Goal: Task Accomplishment & Management: Complete application form

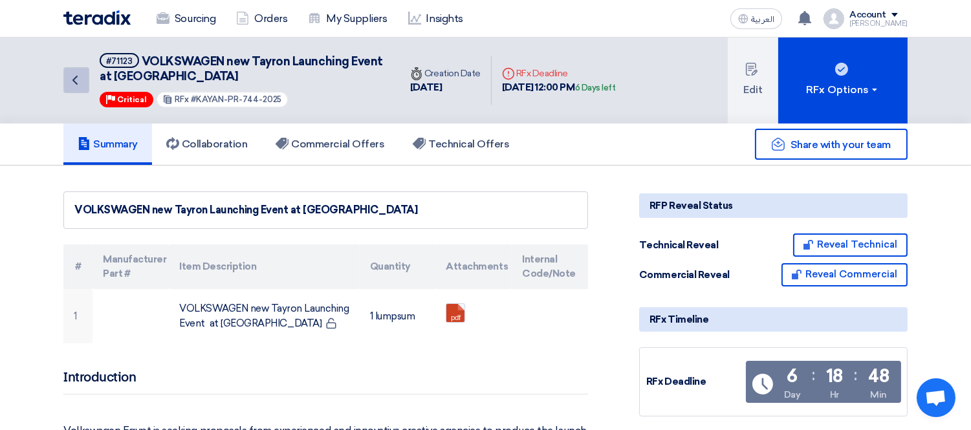
click at [79, 74] on icon "Back" at bounding box center [75, 80] width 16 height 16
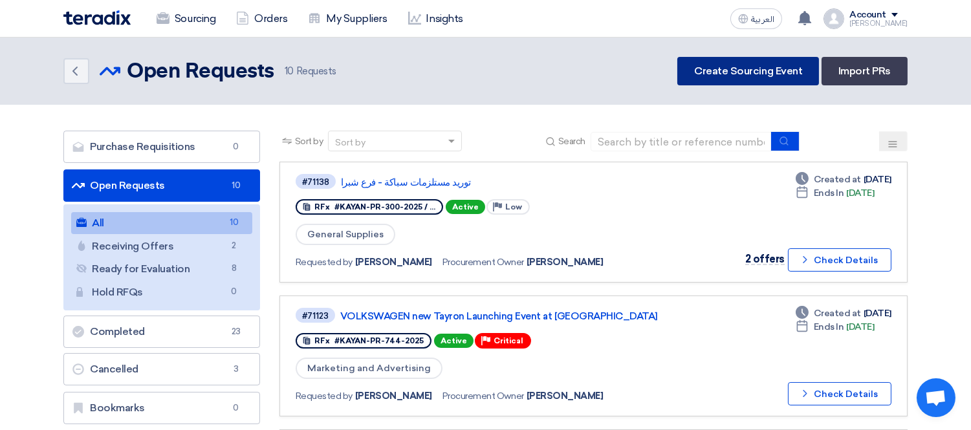
click at [793, 71] on link "Create Sourcing Event" at bounding box center [748, 71] width 142 height 28
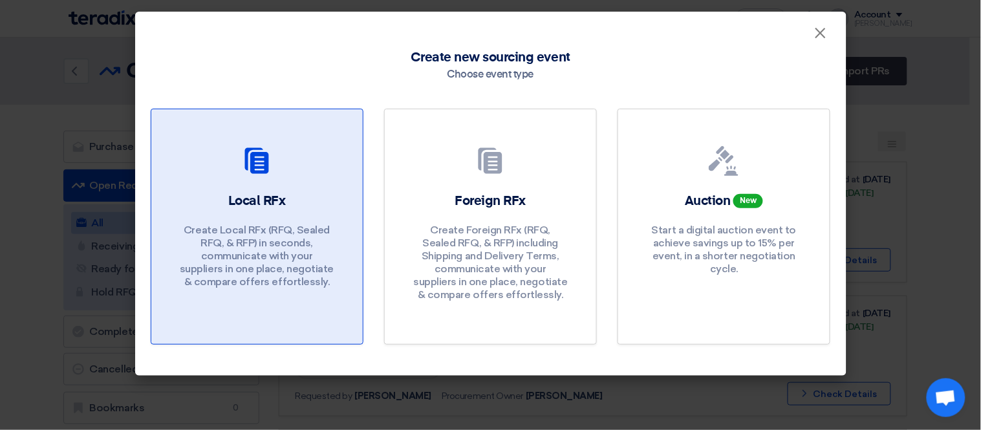
click at [295, 177] on div at bounding box center [257, 163] width 180 height 36
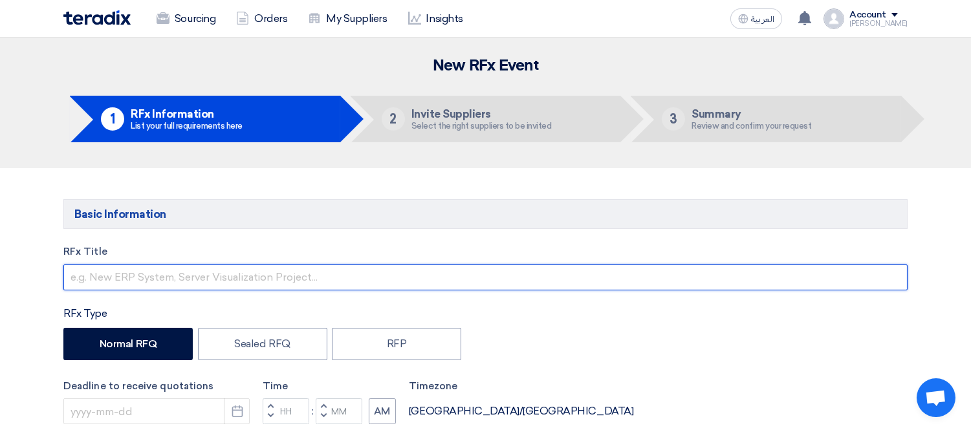
click at [152, 285] on input "text" at bounding box center [485, 277] width 844 height 26
paste input "Request for Acrylic Sign Production and Replacement"
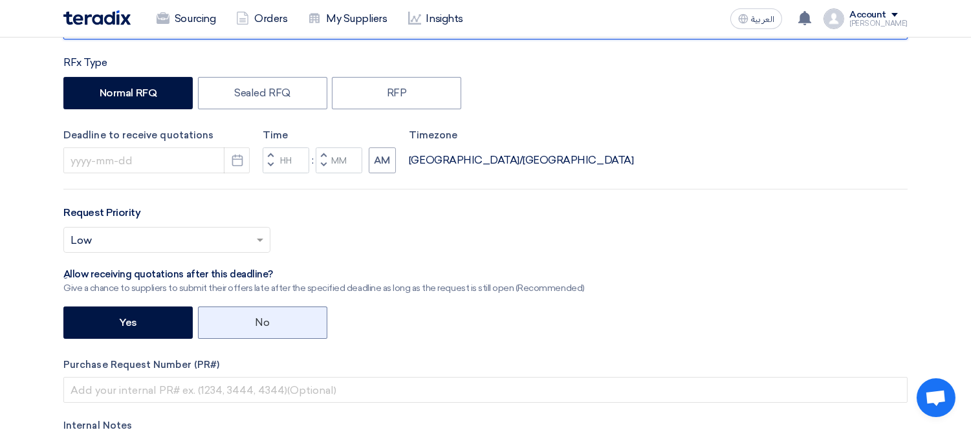
scroll to position [287, 0]
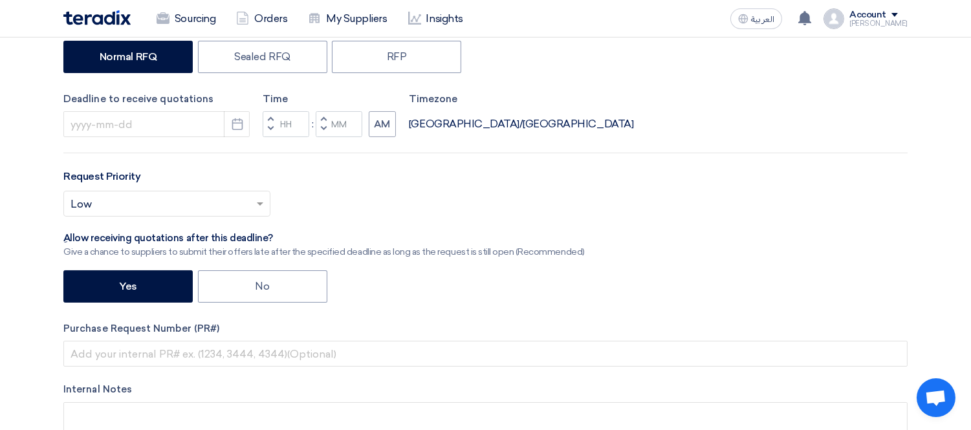
type input "Request for Acrylic Sign Production and Replacement"
click at [242, 106] on div "Deadline to receive quotations Pick a date" at bounding box center [156, 115] width 186 height 46
click at [236, 125] on icon "Pick a date" at bounding box center [237, 124] width 13 height 13
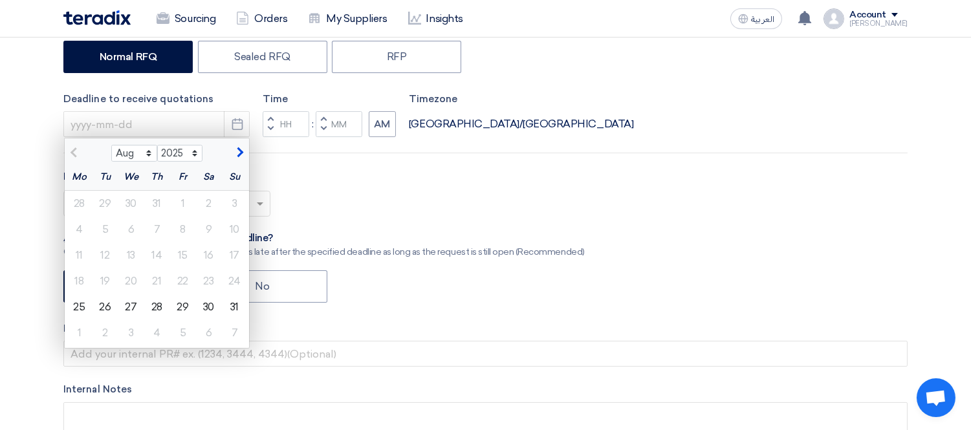
click at [241, 147] on button "button" at bounding box center [238, 151] width 21 height 13
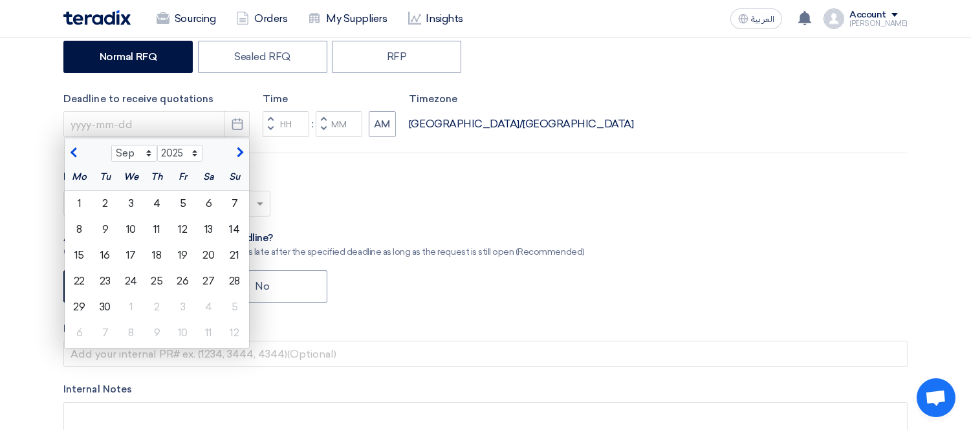
click at [74, 151] on span "button" at bounding box center [75, 153] width 7 height 12
select select "8"
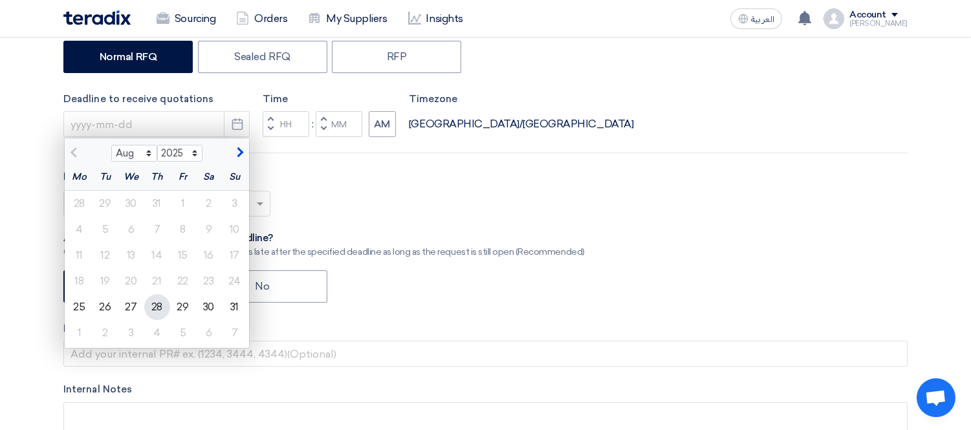
click at [156, 305] on div "28" at bounding box center [157, 307] width 26 height 26
type input "[DATE]"
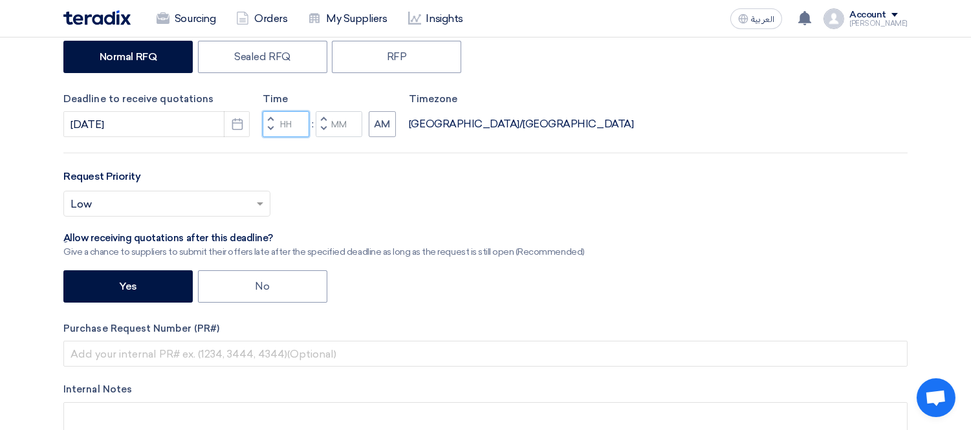
click at [293, 124] on input "Hours" at bounding box center [286, 124] width 47 height 26
click at [233, 118] on icon "Pick a date" at bounding box center [237, 124] width 13 height 13
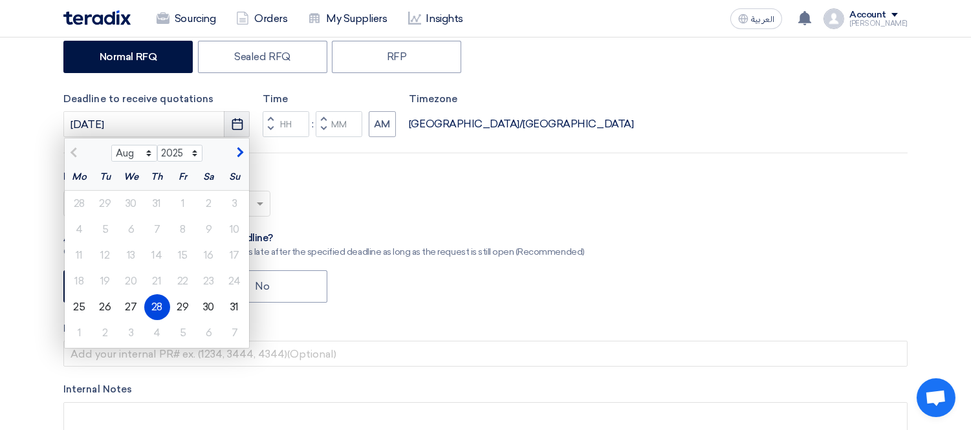
click at [233, 118] on icon "Pick a date" at bounding box center [237, 124] width 13 height 13
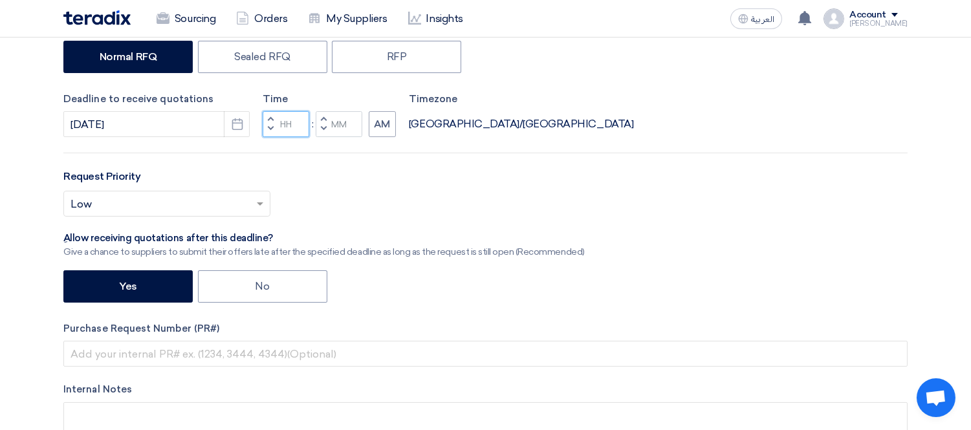
click at [289, 128] on input "Hours" at bounding box center [286, 124] width 47 height 26
type input "03"
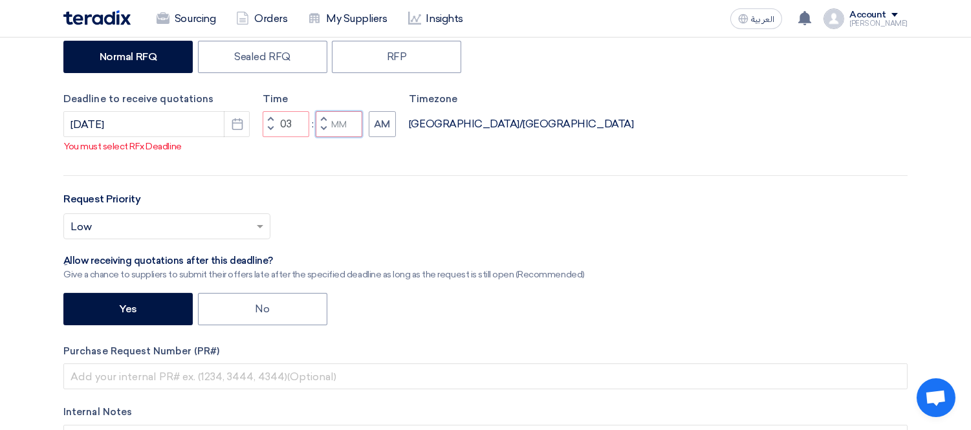
click at [337, 118] on input "Minutes" at bounding box center [339, 124] width 47 height 26
type input "00"
click at [374, 121] on button "AM" at bounding box center [382, 124] width 27 height 26
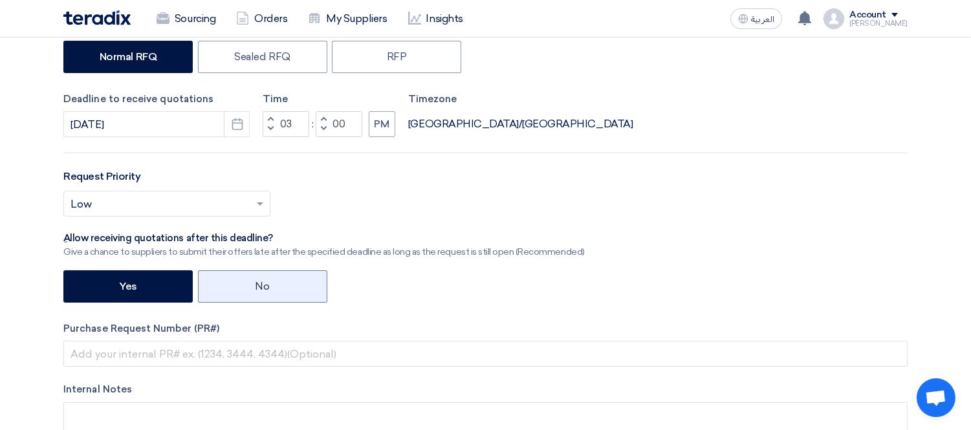
click at [247, 285] on label "No" at bounding box center [262, 286] width 129 height 32
click at [255, 285] on input "No" at bounding box center [259, 285] width 8 height 8
radio input "true"
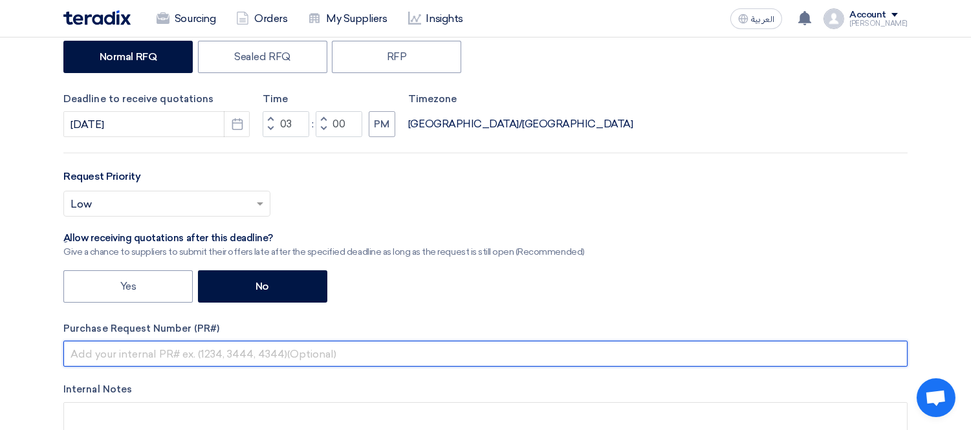
click at [111, 349] on input "text" at bounding box center [485, 354] width 844 height 26
paste input "KAYAN-PR-752-2025"
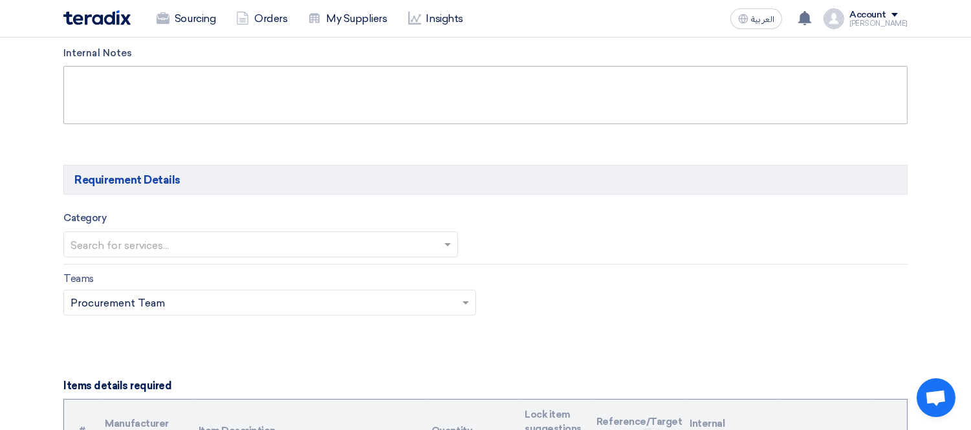
scroll to position [718, 0]
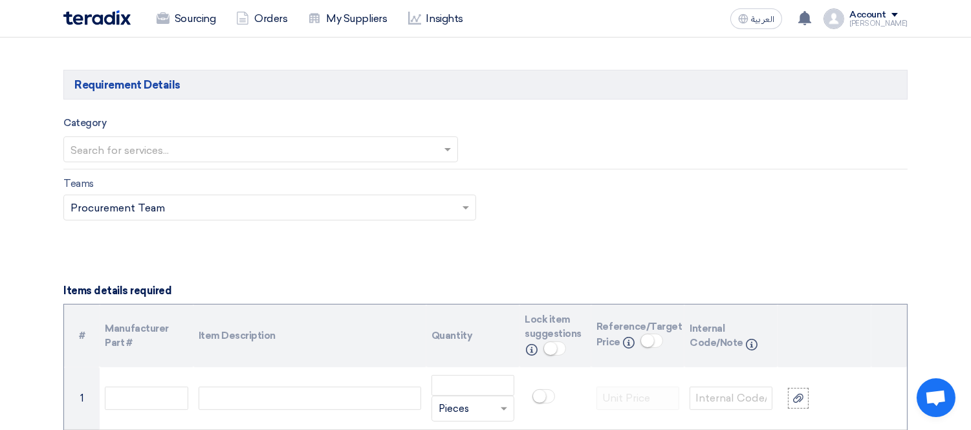
type input "KAYAN-PR-752-2025"
click at [215, 151] on input "text" at bounding box center [253, 150] width 367 height 21
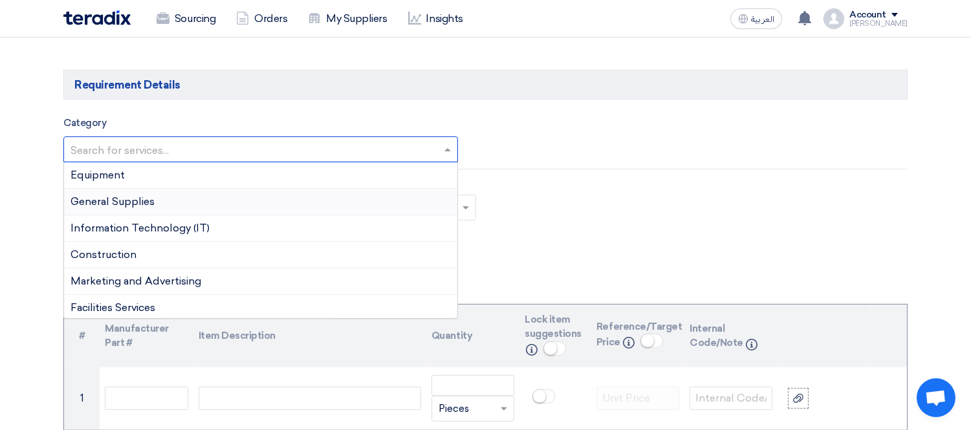
click at [188, 194] on div "General Supplies" at bounding box center [260, 202] width 393 height 27
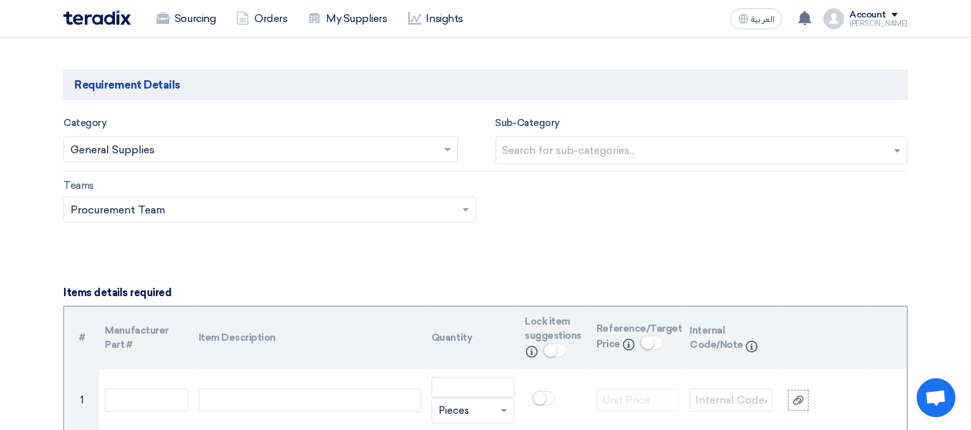
click at [266, 153] on input "text" at bounding box center [253, 150] width 367 height 21
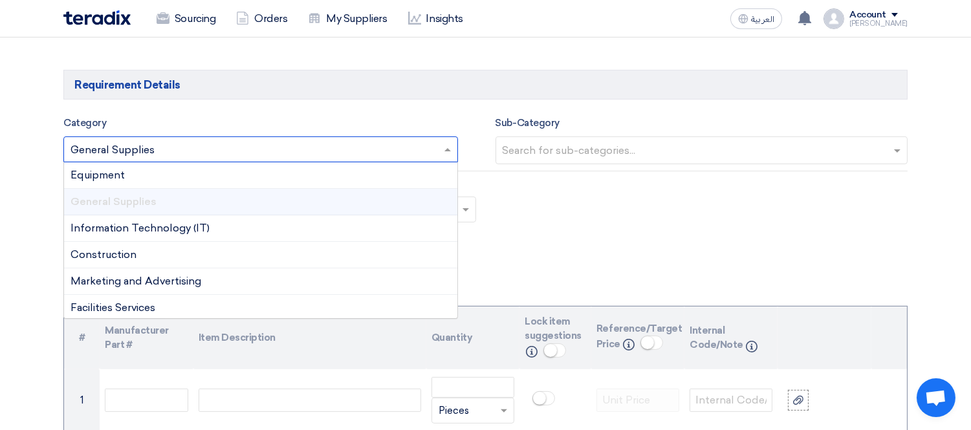
click at [266, 153] on input "text" at bounding box center [253, 150] width 367 height 21
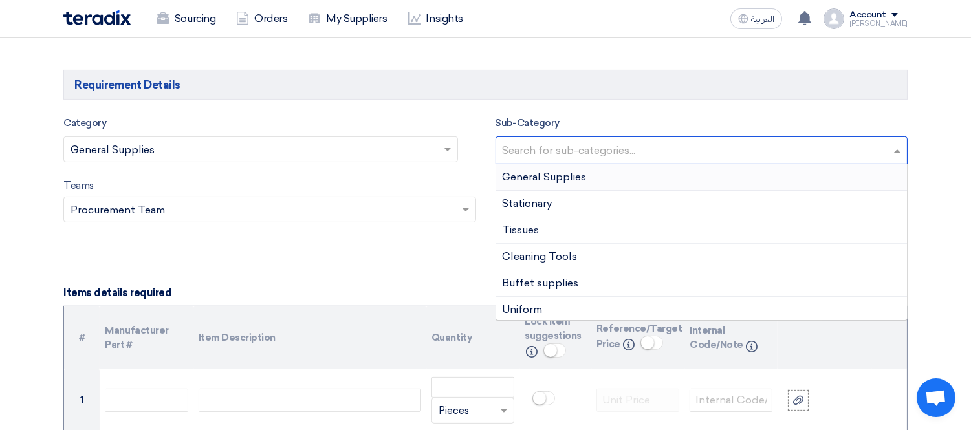
click at [638, 141] on input "text" at bounding box center [703, 151] width 402 height 21
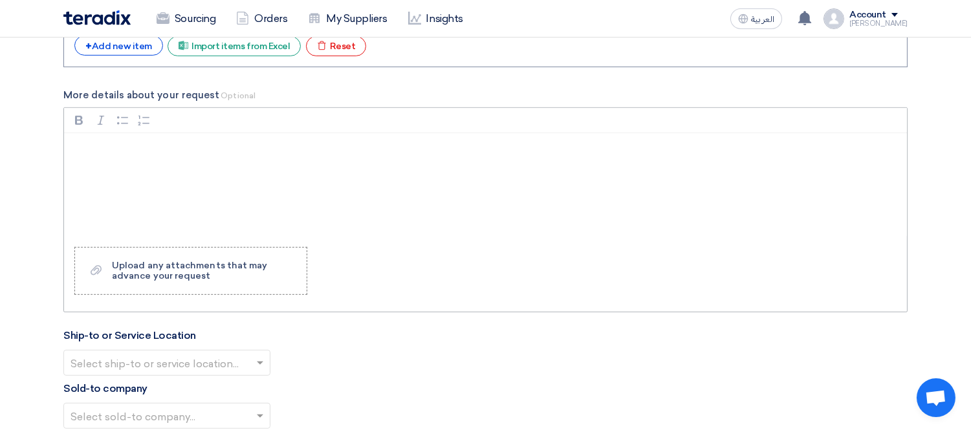
scroll to position [1006, 0]
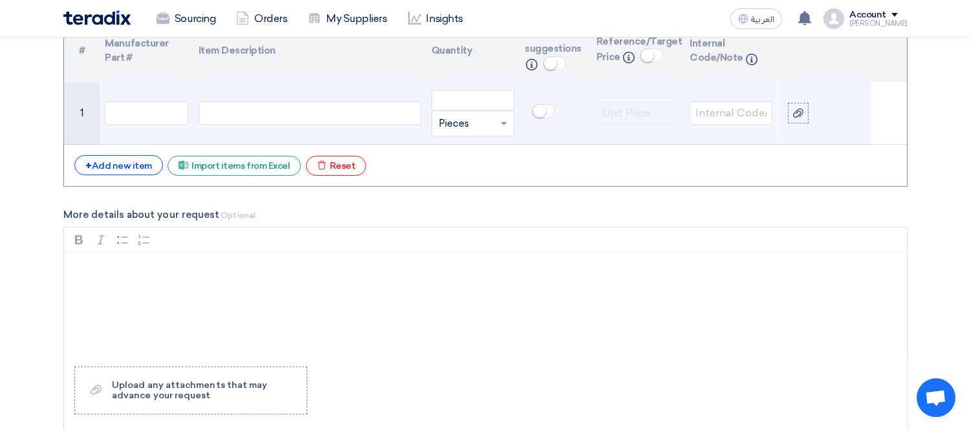
click at [318, 123] on div at bounding box center [310, 113] width 222 height 23
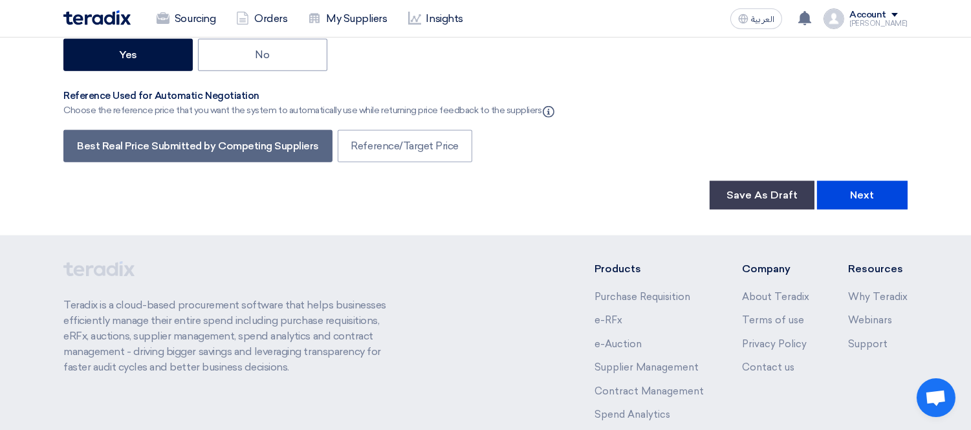
scroll to position [2246, 0]
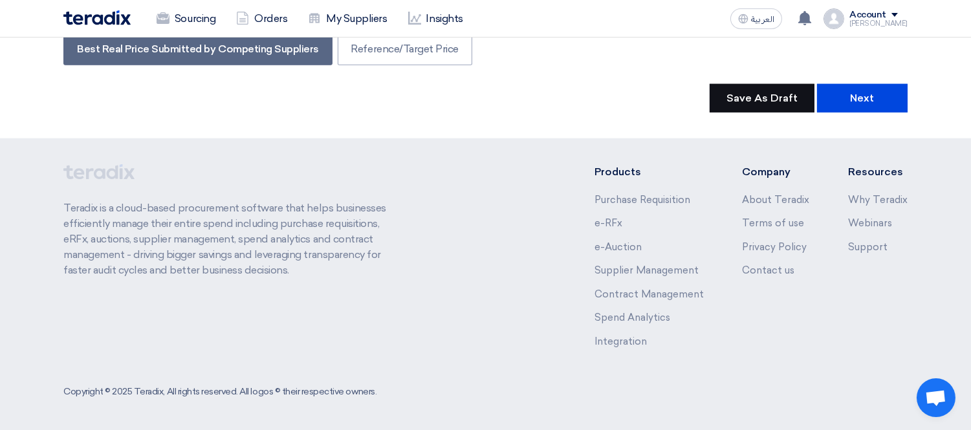
click at [783, 96] on button "Save As Draft" at bounding box center [761, 98] width 105 height 28
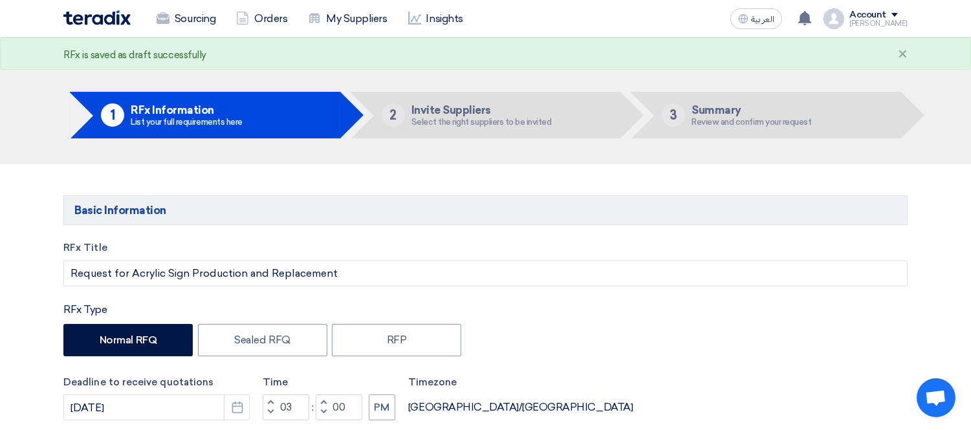
scroll to position [0, 0]
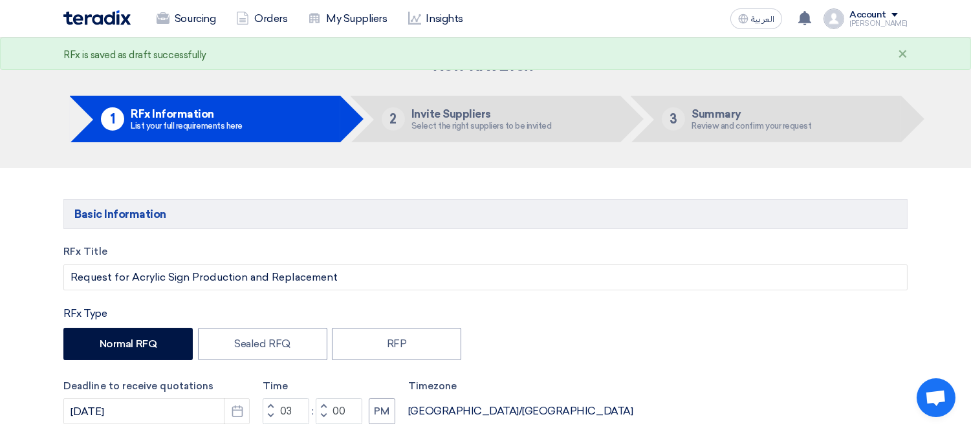
click at [105, 16] on img at bounding box center [96, 17] width 67 height 15
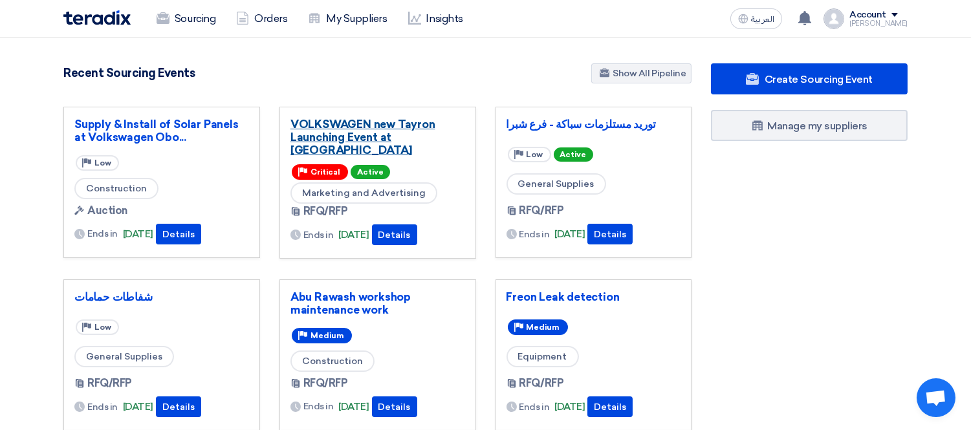
click at [397, 128] on link "VOLKSWAGEN new Tayron Launching Event at [GEOGRAPHIC_DATA]" at bounding box center [377, 137] width 175 height 39
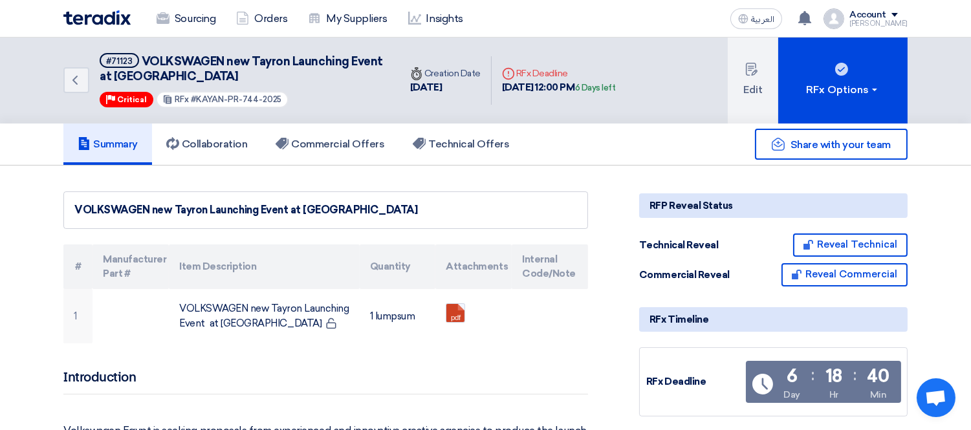
click at [102, 11] on img at bounding box center [96, 17] width 67 height 15
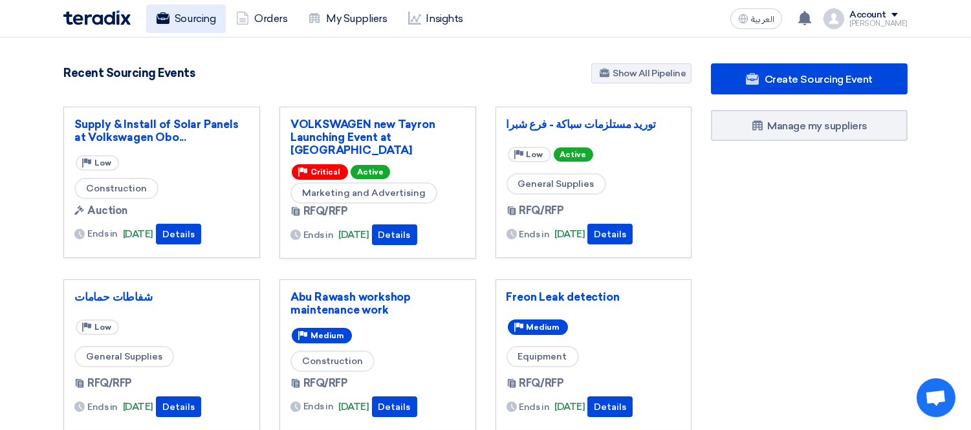
click at [166, 16] on use at bounding box center [162, 18] width 13 height 12
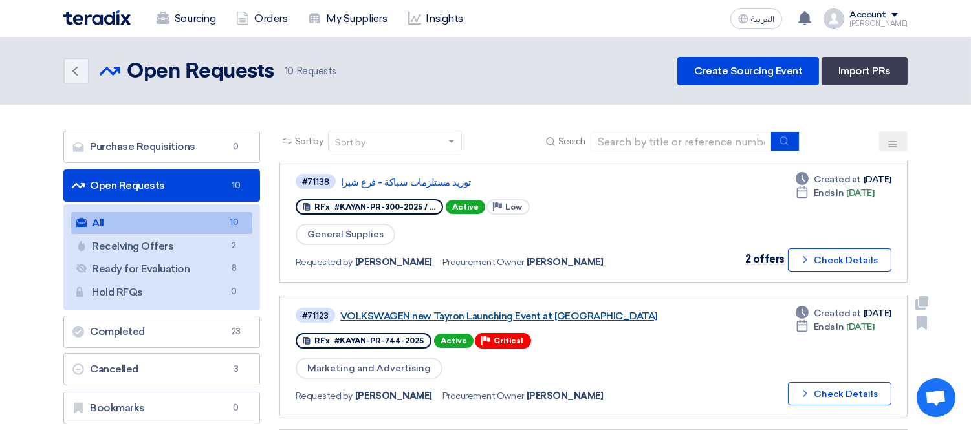
click at [515, 310] on link "VOLKSWAGEN new Tayron Launching Event at [GEOGRAPHIC_DATA]" at bounding box center [501, 316] width 323 height 12
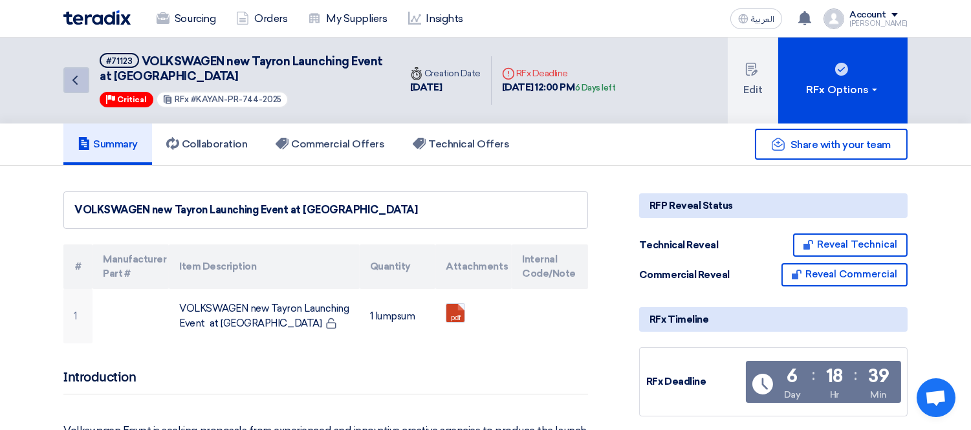
click at [73, 86] on icon "Back" at bounding box center [75, 80] width 16 height 16
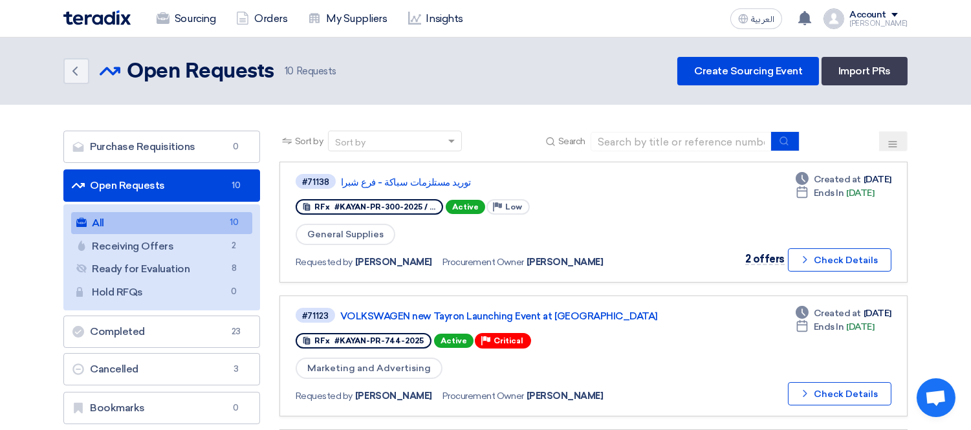
scroll to position [144, 0]
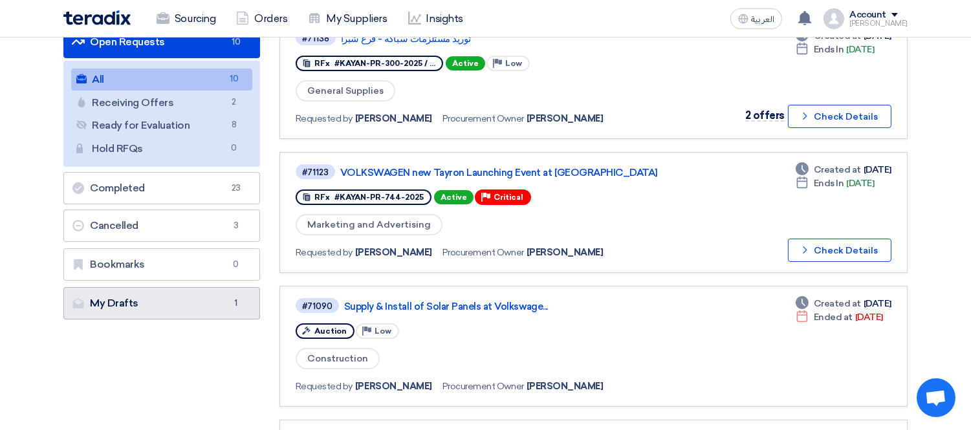
click at [198, 294] on link "My Drafts My Drafts 1" at bounding box center [161, 303] width 197 height 32
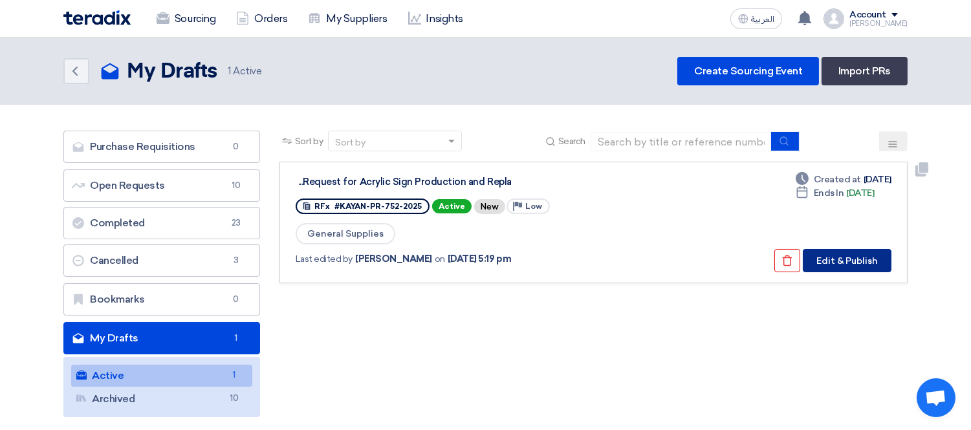
click at [847, 253] on button "Edit & Publish" at bounding box center [846, 260] width 89 height 23
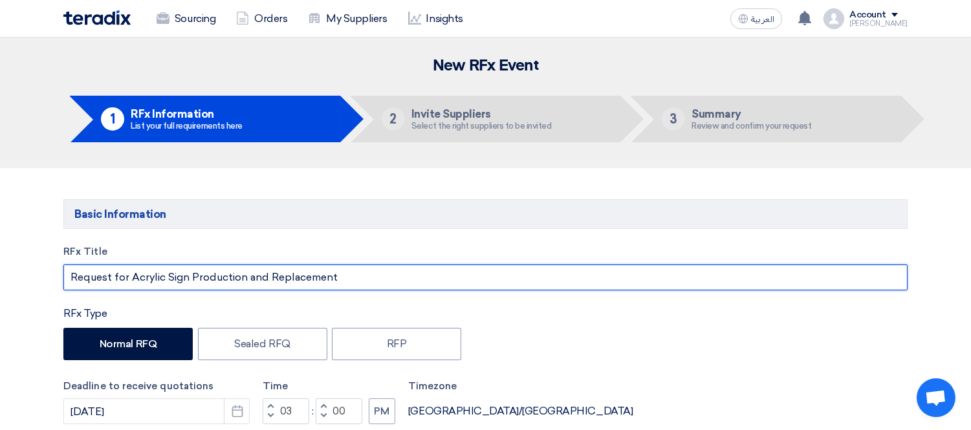
drag, startPoint x: 130, startPoint y: 279, endPoint x: 31, endPoint y: 260, distance: 100.7
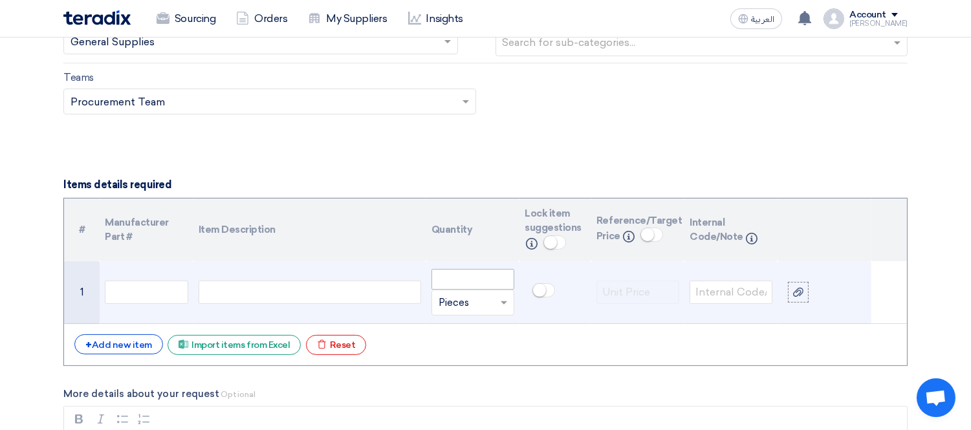
scroll to position [862, 0]
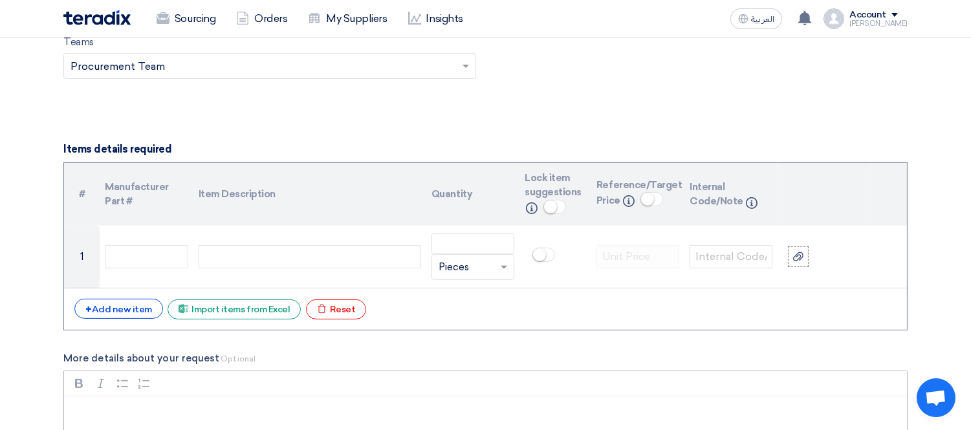
type input "Acrylic Sign Production and Replacement"
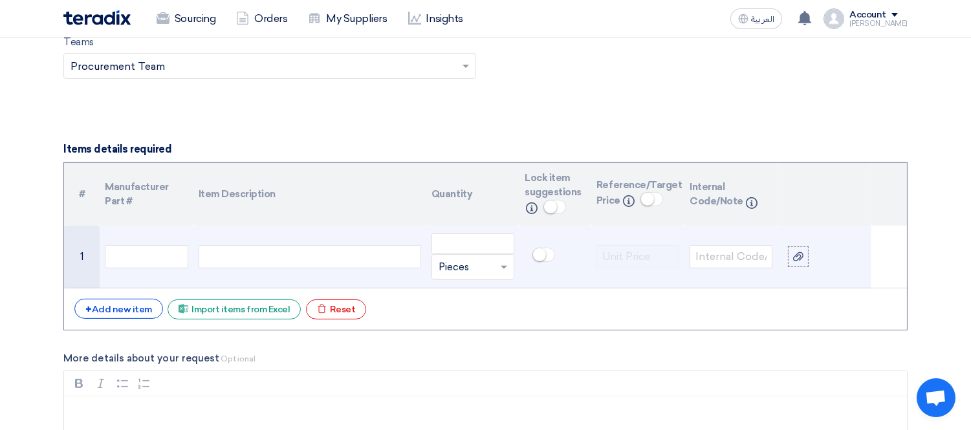
click at [228, 248] on div at bounding box center [310, 256] width 222 height 23
paste div
click at [479, 247] on input "number" at bounding box center [472, 243] width 83 height 21
type input "1"
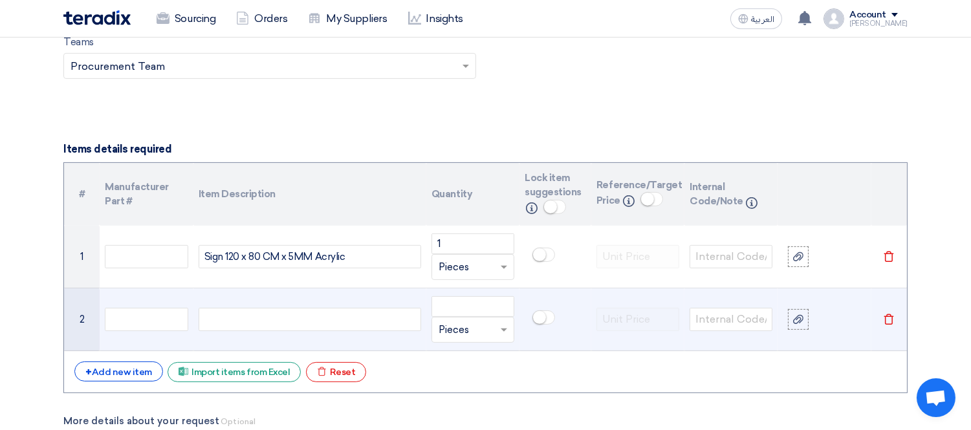
click at [283, 314] on div at bounding box center [310, 319] width 222 height 23
paste div
click at [480, 307] on input "number" at bounding box center [472, 306] width 83 height 21
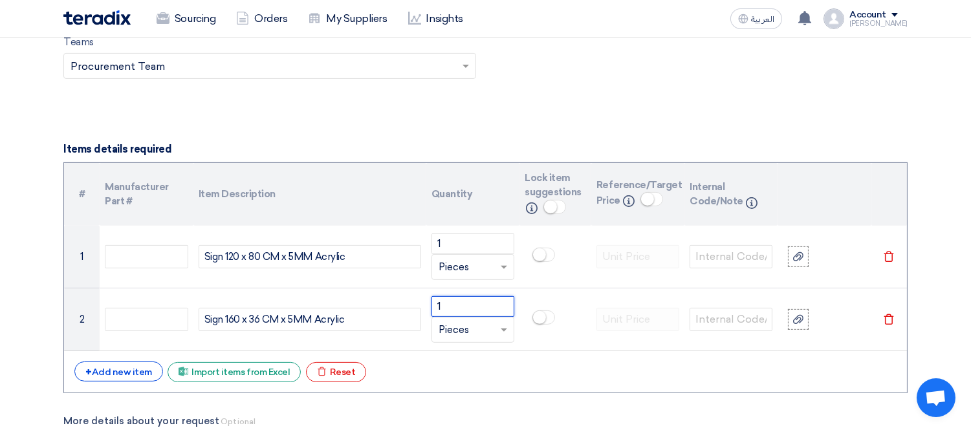
type input "1"
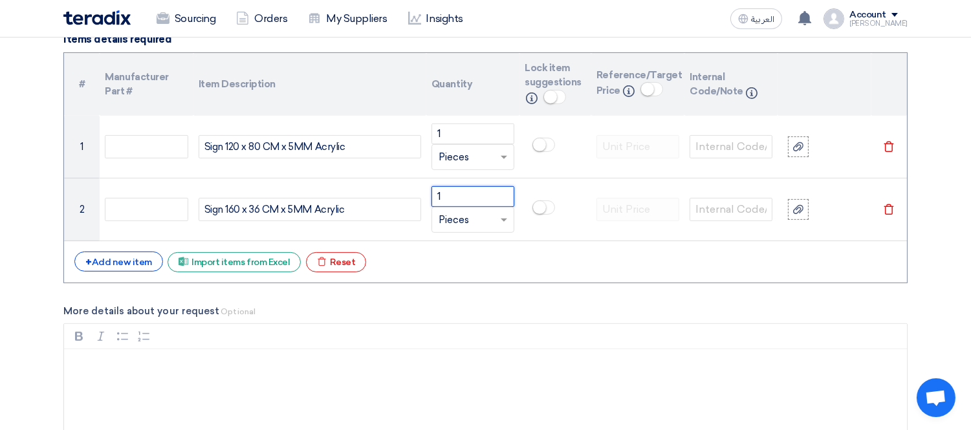
scroll to position [1006, 0]
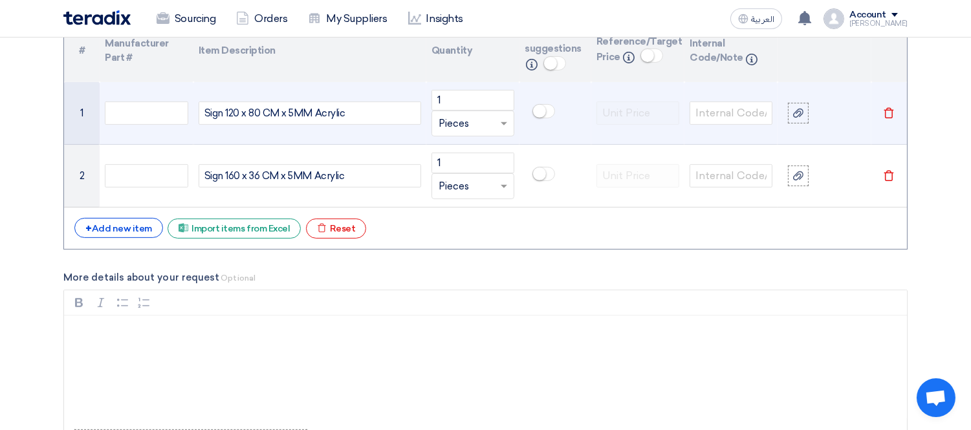
click at [375, 107] on div "Sign 120 x 80 CM x 5MM Acrylic" at bounding box center [310, 113] width 222 height 23
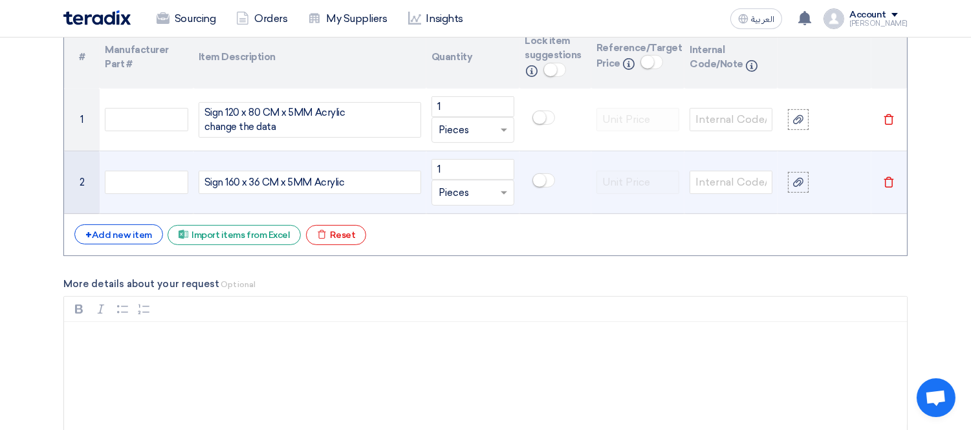
click at [365, 178] on div "Sign 160 x 36 CM x 5MM Acrylic" at bounding box center [310, 182] width 222 height 23
click at [199, 182] on div "Sign 160 x 36 CM x 5MM Acrylic" at bounding box center [310, 182] width 222 height 23
click at [213, 184] on div "ceriat Sign 160 x 36 CM x 5MM Acrylic" at bounding box center [310, 182] width 222 height 23
click at [210, 183] on div "ceriat Sign 160 x 36 CM x 5MM Acrylic" at bounding box center [310, 182] width 222 height 23
click at [224, 182] on div "ceariat Sign 160 x 36 CM x 5MM Acrylic" at bounding box center [310, 182] width 222 height 23
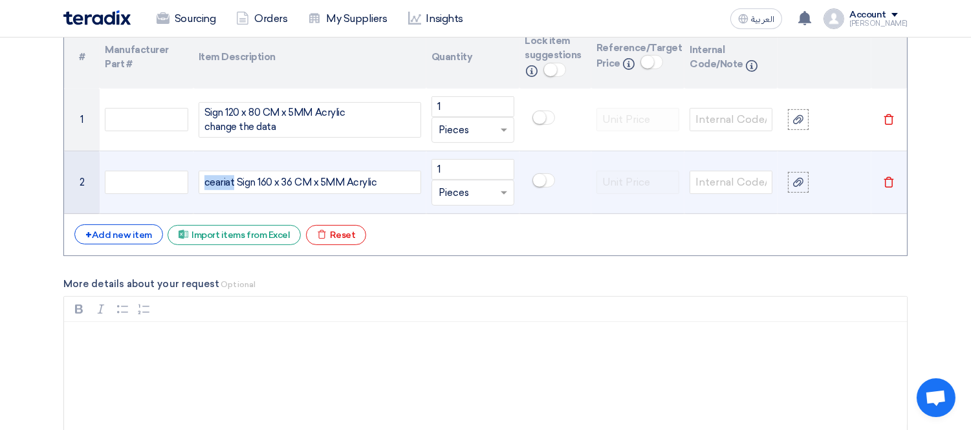
drag, startPoint x: 221, startPoint y: 181, endPoint x: 208, endPoint y: 181, distance: 12.3
click at [208, 181] on div "ceariat Sign 160 x 36 CM x 5MM Acrylic" at bounding box center [310, 182] width 222 height 23
click at [215, 181] on div "ceariat Sign 160 x 36 CM x 5MM Acrylic" at bounding box center [310, 182] width 222 height 23
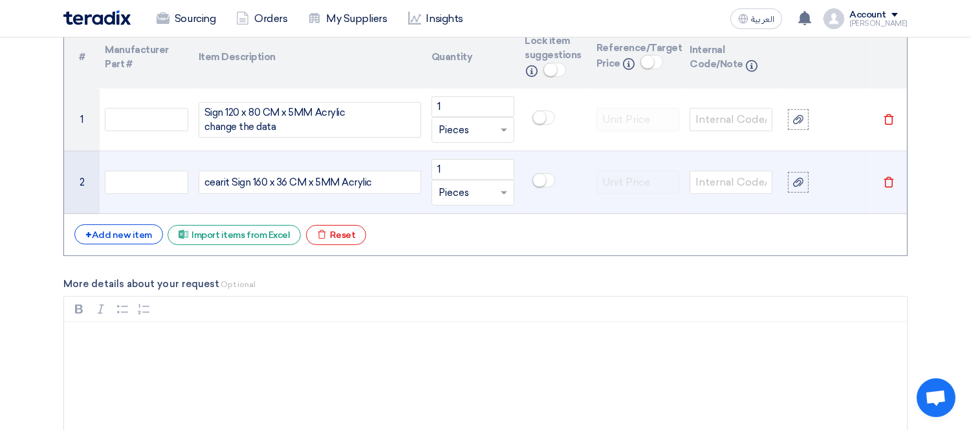
click at [222, 184] on div "cearit Sign 160 x 36 CM x 5MM Acrylic" at bounding box center [310, 182] width 222 height 23
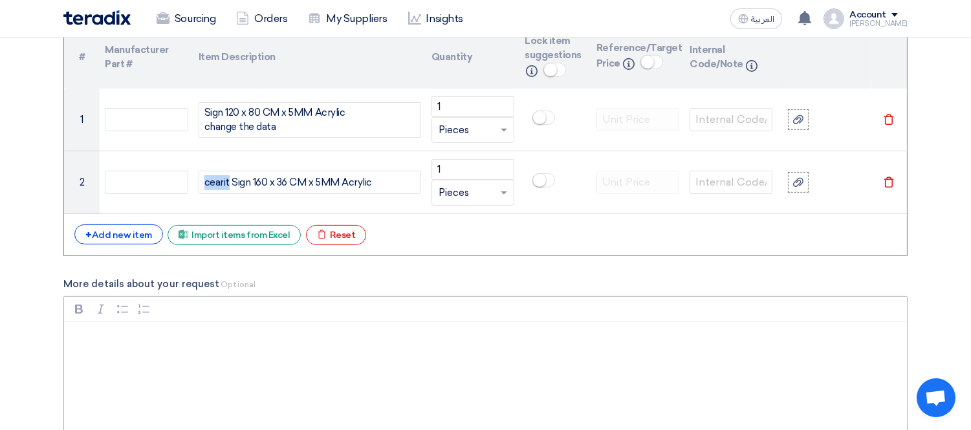
drag, startPoint x: 213, startPoint y: 179, endPoint x: 533, endPoint y: 316, distance: 347.4
click at [533, 317] on div "Bold (CTRL+B) Bold Italic (CTRL+I) Italic Bulleted List Bulleted List Numbered …" at bounding box center [485, 309] width 843 height 25
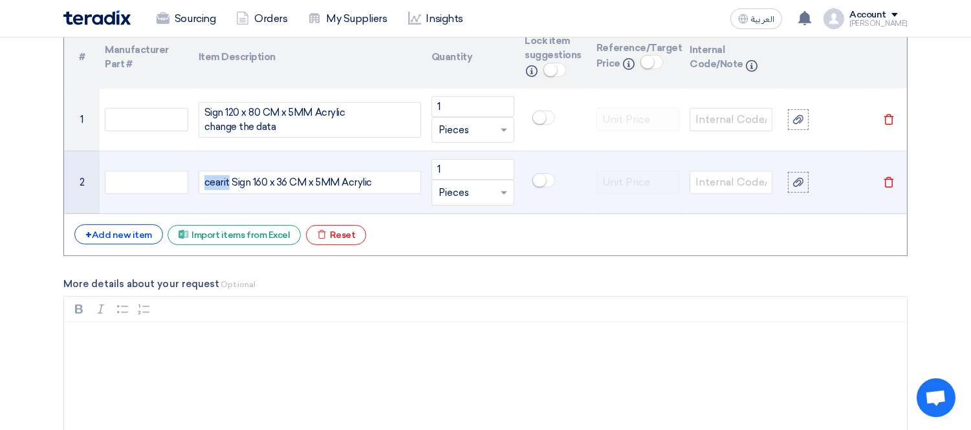
click at [219, 185] on div "cearit Sign 160 x 36 CM x 5MM Acrylic" at bounding box center [310, 182] width 222 height 23
click at [219, 185] on div "careiat Sign 160 x 36 CM x 5MM Acrylic" at bounding box center [310, 182] width 222 height 23
drag, startPoint x: 219, startPoint y: 185, endPoint x: 203, endPoint y: 184, distance: 15.5
click at [203, 184] on div "careiat Sign 160 x 36 CM x 5MM Acrylic" at bounding box center [310, 182] width 222 height 23
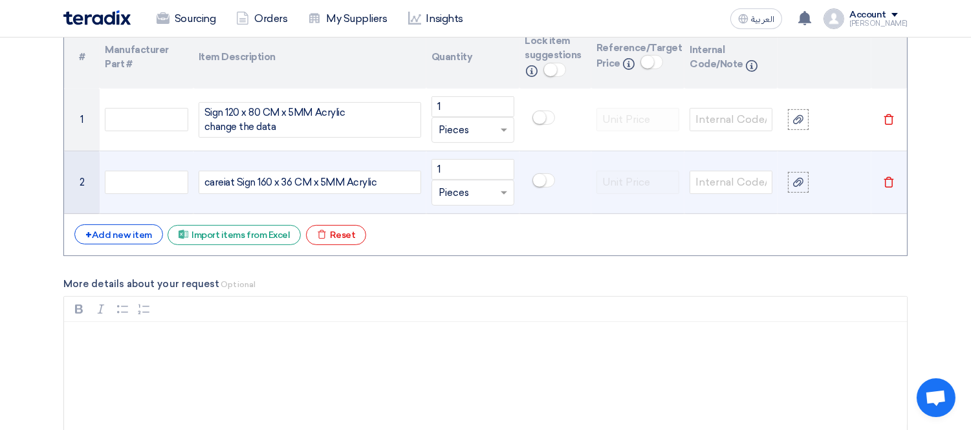
click at [215, 184] on div "careiat Sign 160 x 36 CM x 5MM Acrylic" at bounding box center [310, 182] width 222 height 23
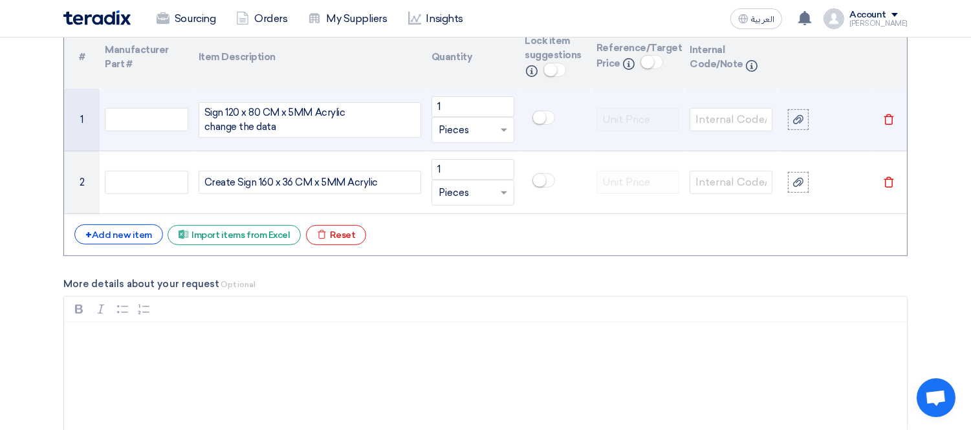
click at [287, 127] on div "Sign 120 x 80 CM x 5MM Acrylic change the data" at bounding box center [310, 120] width 222 height 36
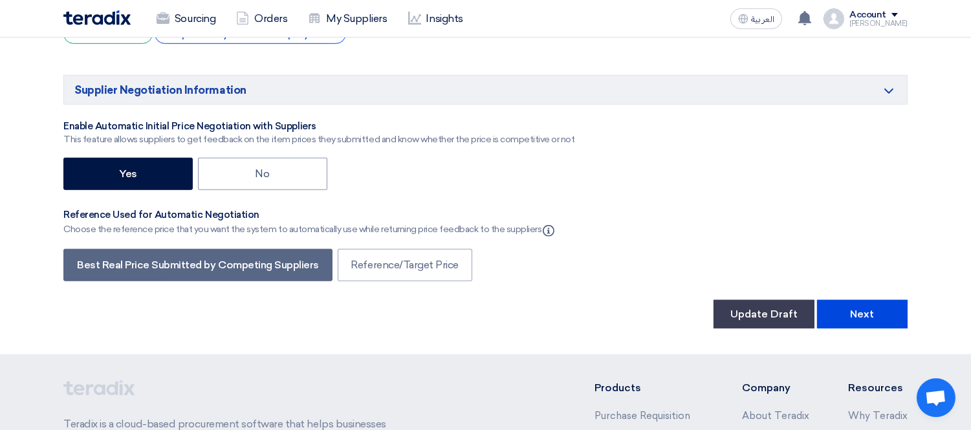
scroll to position [2118, 0]
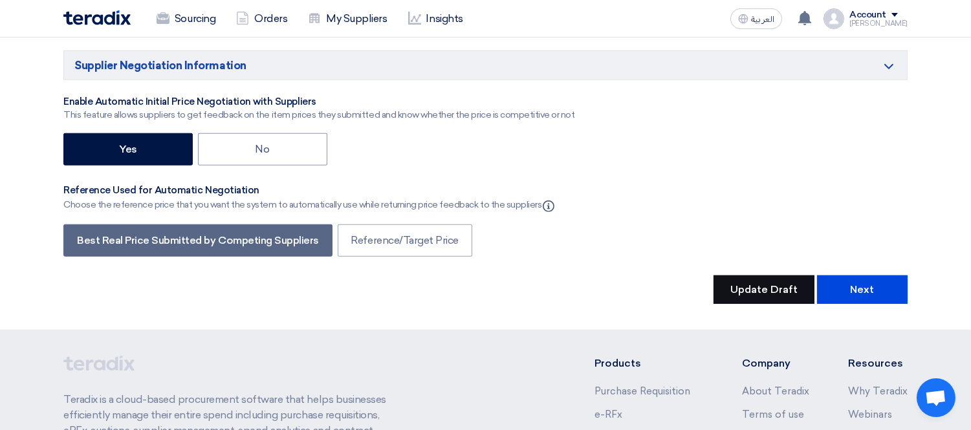
click at [790, 295] on button "Update Draft" at bounding box center [763, 289] width 101 height 28
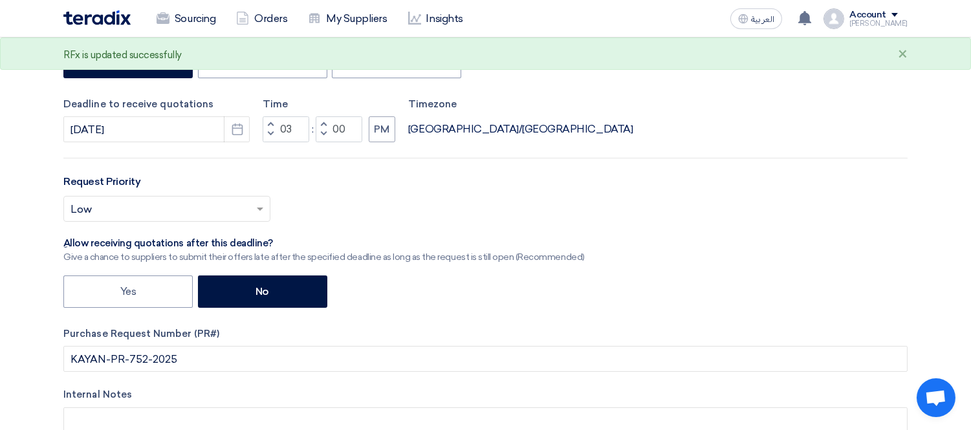
scroll to position [106, 0]
